Goal: Task Accomplishment & Management: Use online tool/utility

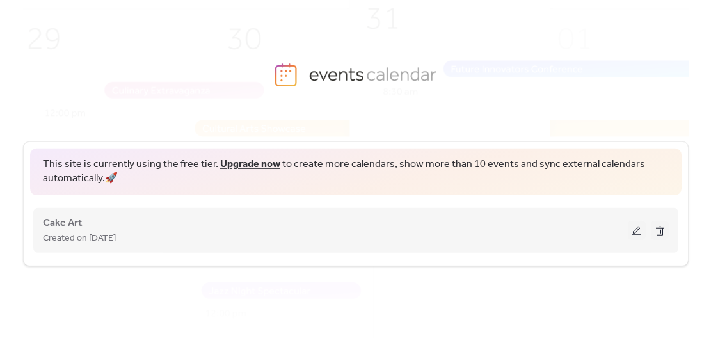
click at [311, 232] on div "Created on [DATE]" at bounding box center [335, 237] width 585 height 15
click at [326, 238] on div "Created on [DATE]" at bounding box center [335, 237] width 585 height 15
click at [182, 216] on div "Cake Art Created on [DATE]" at bounding box center [335, 230] width 585 height 31
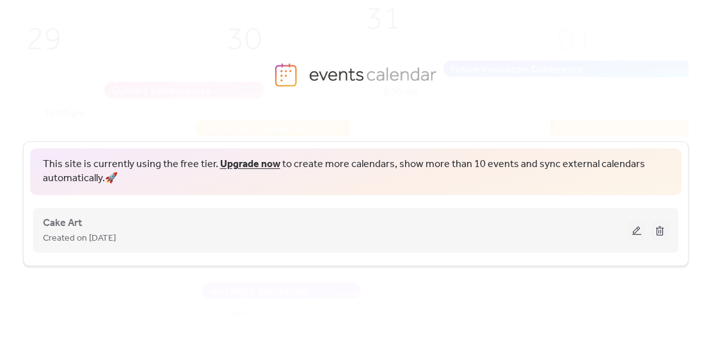
click at [633, 228] on button at bounding box center [637, 230] width 18 height 19
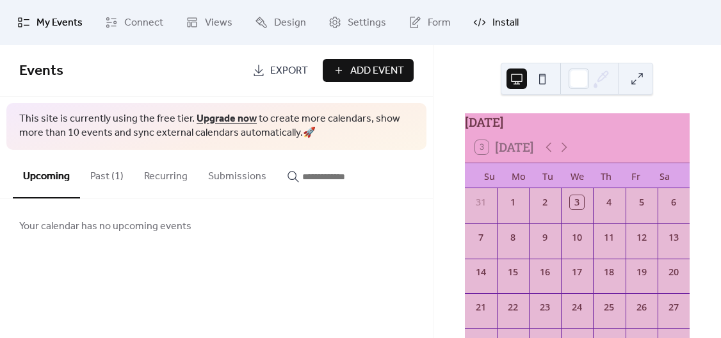
click at [476, 17] on icon at bounding box center [479, 22] width 13 height 13
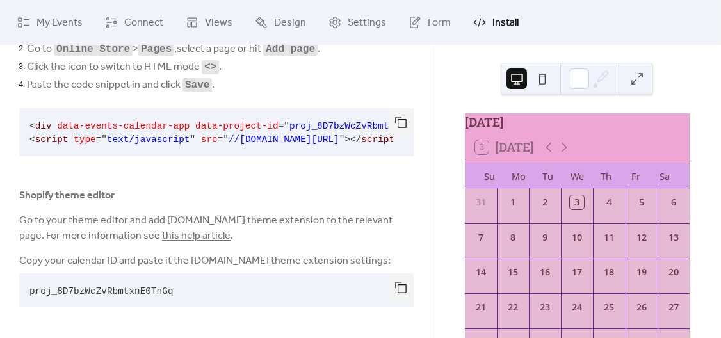
scroll to position [134, 0]
click at [391, 288] on button "button" at bounding box center [401, 287] width 26 height 28
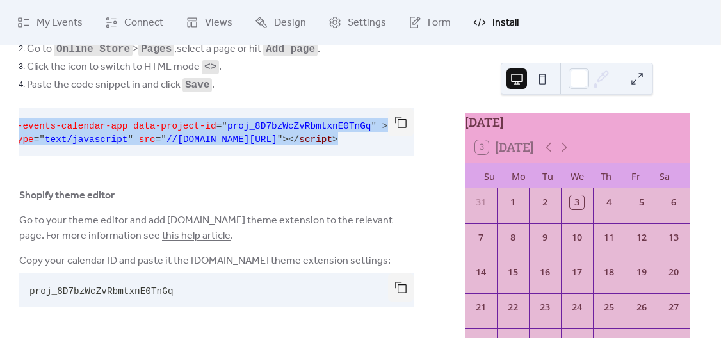
scroll to position [0, 66]
drag, startPoint x: 29, startPoint y: 125, endPoint x: 400, endPoint y: 148, distance: 370.8
click at [400, 148] on div "< div data-events-calendar-app data-project-id = " proj_8D7bzWcZvRbmtxnE0TnGq "…" at bounding box center [216, 132] width 394 height 48
copy code "< div data-events-calendar-app data-project-id = " proj_8D7bzWcZvRbmtxnE0TnGq "…"
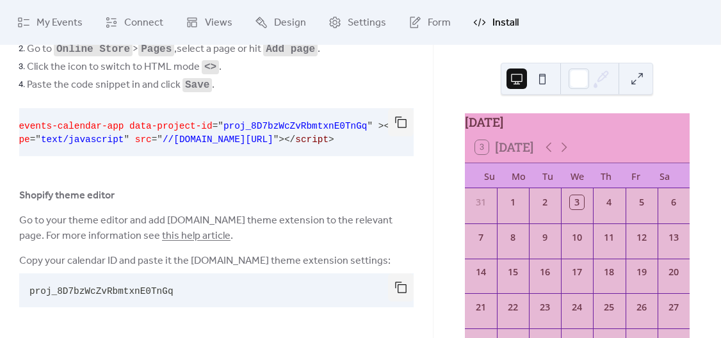
click at [187, 207] on div "Shopify page editor Find the code snippet below and hit the "copy" icon. Go to …" at bounding box center [216, 155] width 394 height 316
click at [125, 163] on div "Shopify page editor Find the code snippet below and hit the "copy" icon. Go to …" at bounding box center [216, 155] width 394 height 316
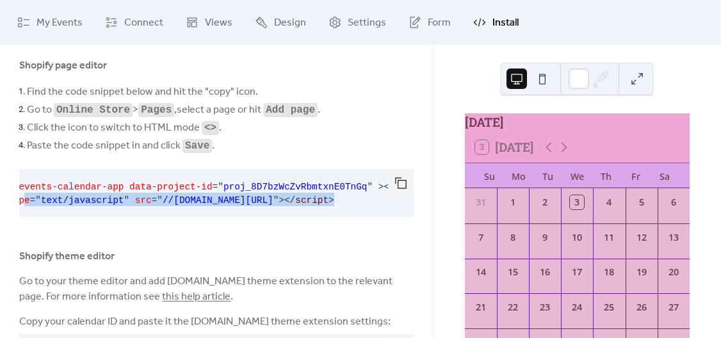
scroll to position [0, 0]
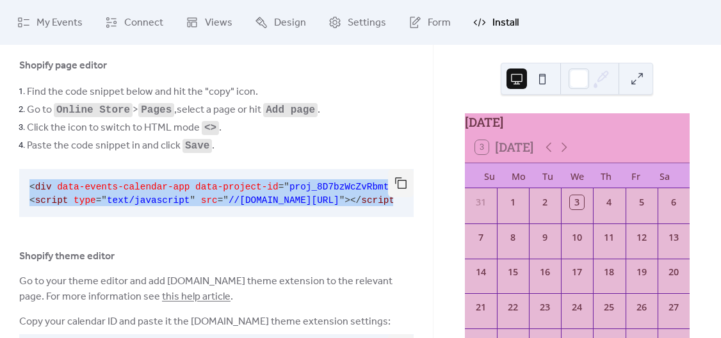
drag, startPoint x: 376, startPoint y: 199, endPoint x: 4, endPoint y: 175, distance: 373.4
click at [4, 175] on div "Shopify page editor Find the code snippet below and hit the "copy" icon. Go to …" at bounding box center [216, 216] width 433 height 316
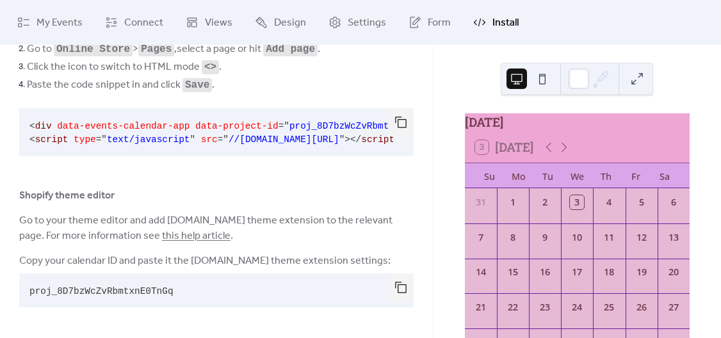
click at [127, 197] on div "Shopify theme editor" at bounding box center [216, 195] width 394 height 15
click at [395, 112] on button "button" at bounding box center [401, 122] width 26 height 28
drag, startPoint x: 168, startPoint y: 295, endPoint x: -24, endPoint y: 288, distance: 192.8
click at [0, 288] on html "My Events Connect Views Design Settings Form Install Install Install on your we…" at bounding box center [360, 169] width 721 height 338
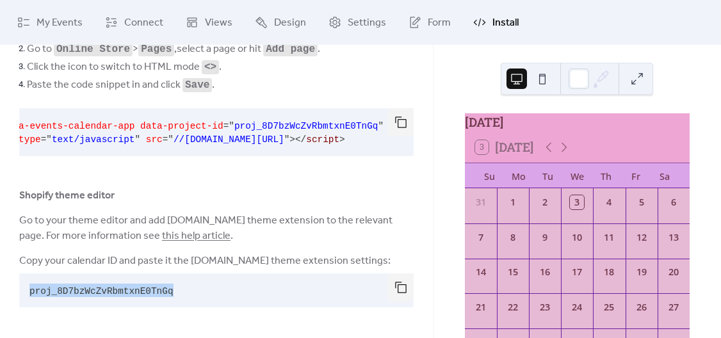
scroll to position [0, 54]
click at [392, 124] on button "button" at bounding box center [401, 122] width 26 height 28
